Goal: Task Accomplishment & Management: Manage account settings

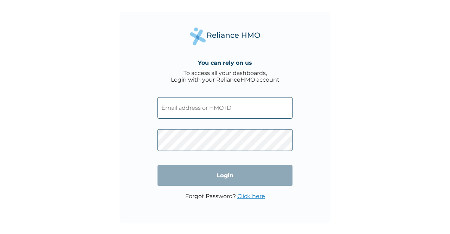
click at [234, 116] on input "text" at bounding box center [225, 107] width 135 height 21
type input "RRI/10059/A"
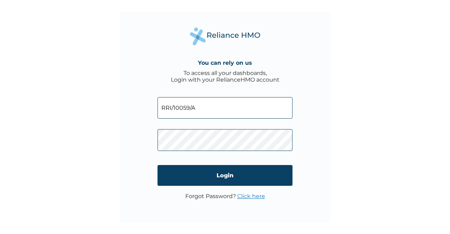
click at [215, 187] on form "RRI/10059/A Login" at bounding box center [225, 141] width 135 height 103
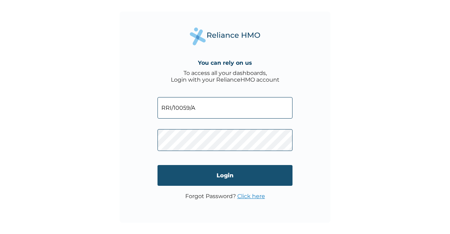
click at [216, 182] on input "Login" at bounding box center [225, 175] width 135 height 21
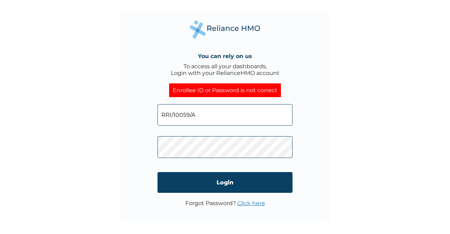
click at [169, 193] on form "RRI/10059/A Login" at bounding box center [225, 148] width 135 height 103
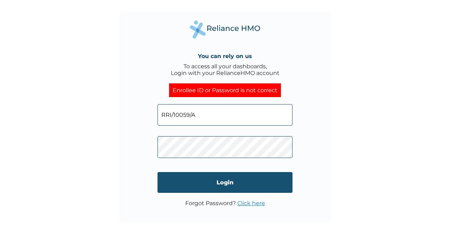
click at [186, 180] on input "Login" at bounding box center [225, 182] width 135 height 21
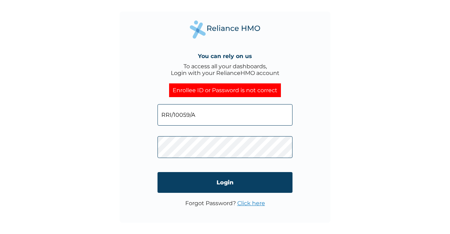
click at [255, 204] on link "Click here" at bounding box center [251, 203] width 28 height 7
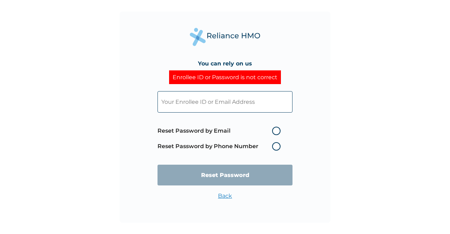
click at [216, 130] on label "Reset Password by Email" at bounding box center [221, 131] width 127 height 8
click at [262, 130] on input "Reset Password by Email" at bounding box center [267, 130] width 11 height 11
radio input "true"
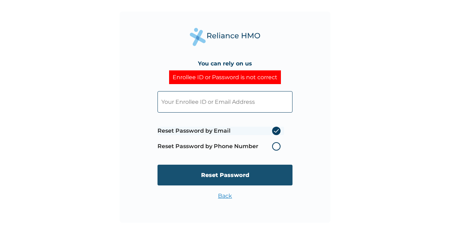
click at [255, 173] on input "Reset Password" at bounding box center [225, 175] width 135 height 21
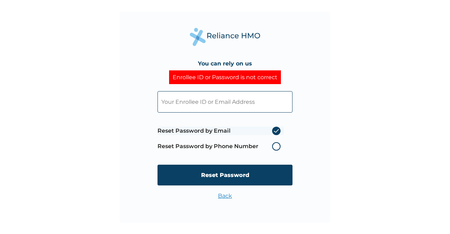
click at [249, 109] on input "text" at bounding box center [225, 101] width 135 height 21
click at [244, 109] on input "text" at bounding box center [225, 101] width 135 height 21
type input "[EMAIL_ADDRESS][DOMAIN_NAME]"
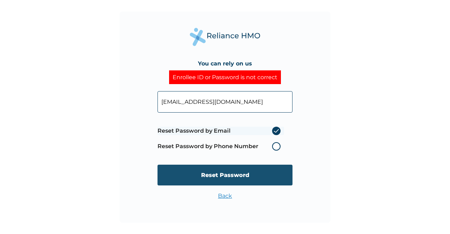
click at [253, 174] on input "Reset Password" at bounding box center [225, 175] width 135 height 21
